Goal: Check status: Check status

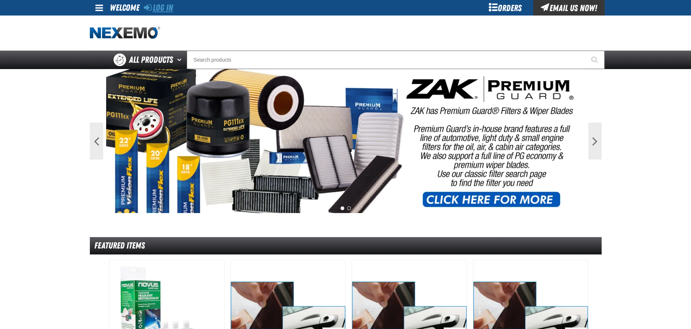
click at [156, 6] on link "Log In" at bounding box center [158, 8] width 29 height 10
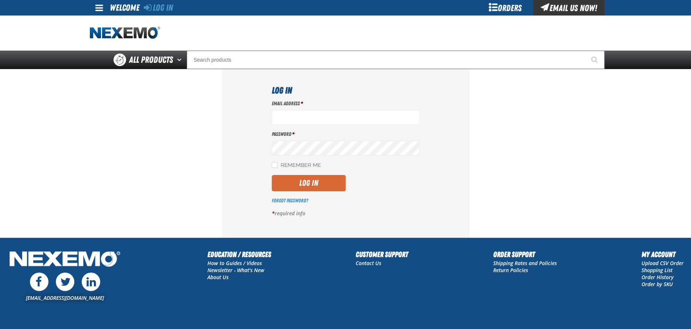
type input "acortez@vtaig.com"
click at [303, 183] on button "Log In" at bounding box center [309, 183] width 74 height 16
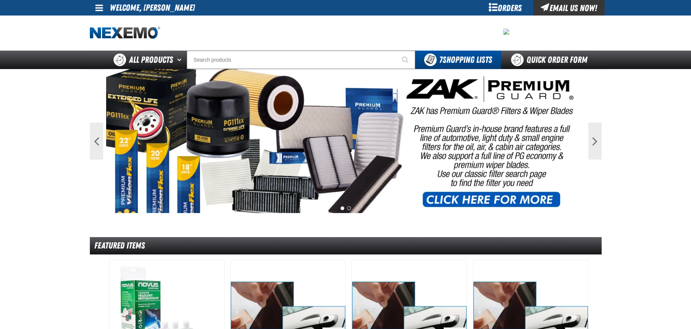
click at [504, 11] on div "Orders" at bounding box center [504, 8] width 55 height 16
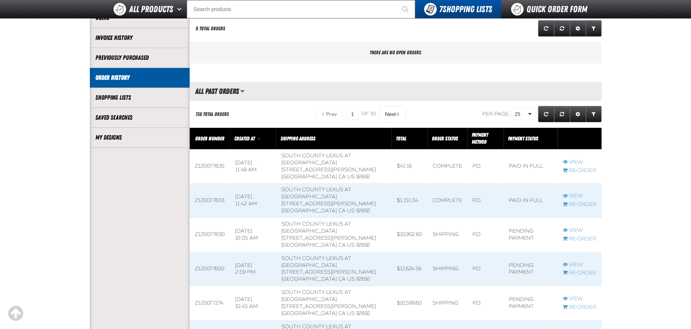
scroll to position [111, 0]
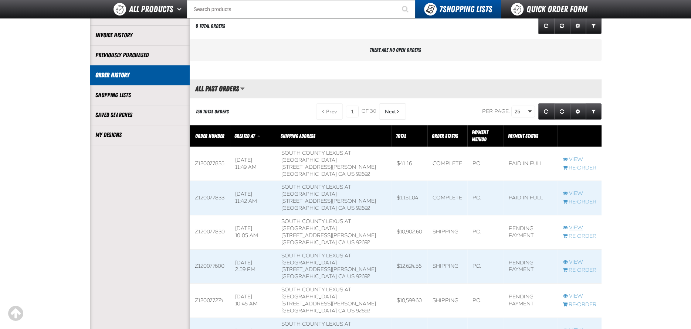
click at [576, 228] on link "View" at bounding box center [579, 228] width 34 height 7
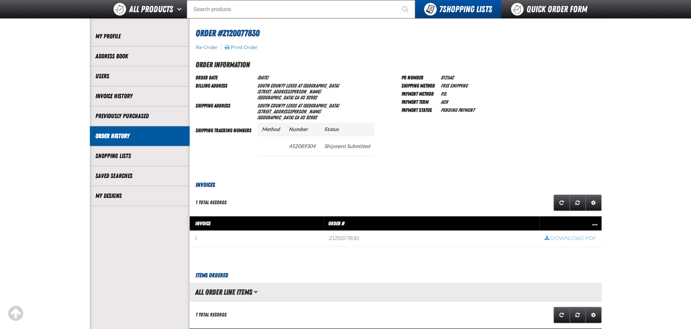
scroll to position [37, 0]
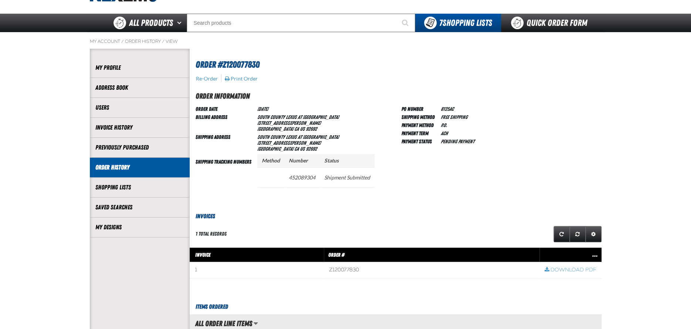
click at [554, 216] on h3 "Invoices" at bounding box center [396, 216] width 412 height 9
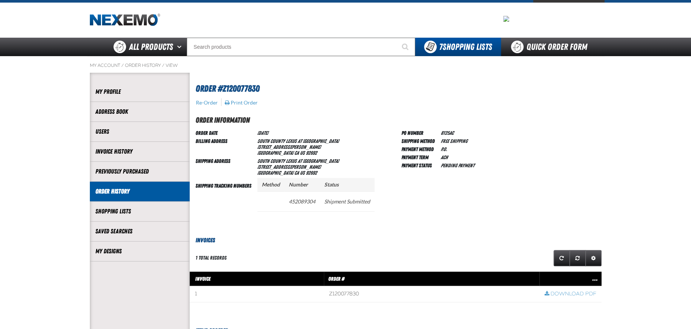
scroll to position [0, 0]
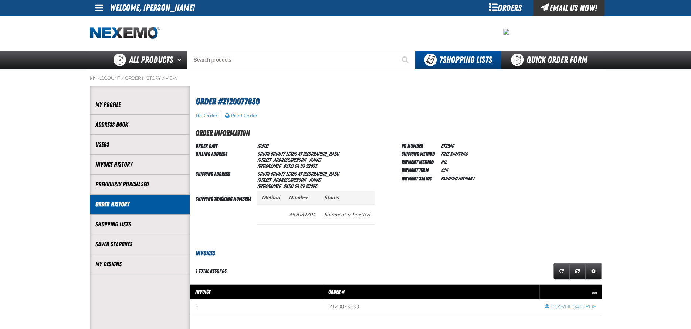
click at [102, 7] on span at bounding box center [99, 7] width 8 height 9
click at [118, 38] on li "Sign Out Sign Out" at bounding box center [114, 36] width 43 height 7
click at [95, 6] on span at bounding box center [99, 7] width 8 height 9
click at [102, 38] on link "Sign Out Sign Out" at bounding box center [105, 36] width 25 height 7
